Goal: Navigation & Orientation: Go to known website

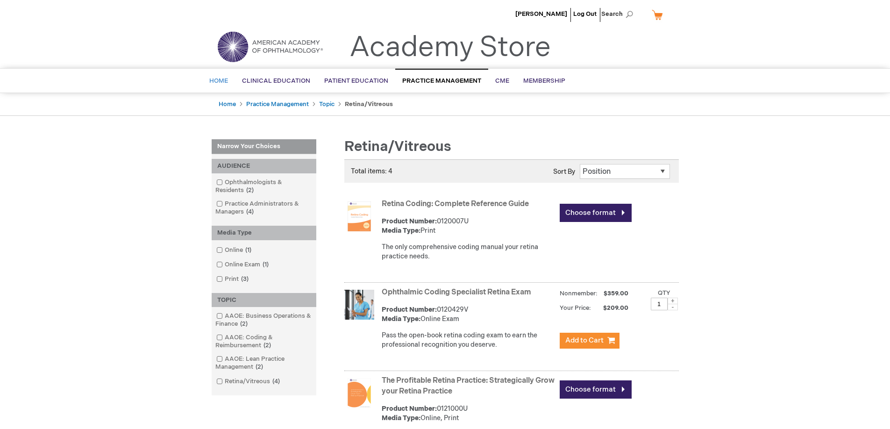
click at [217, 80] on span "Home" at bounding box center [218, 80] width 19 height 7
